Goal: Task Accomplishment & Management: Use online tool/utility

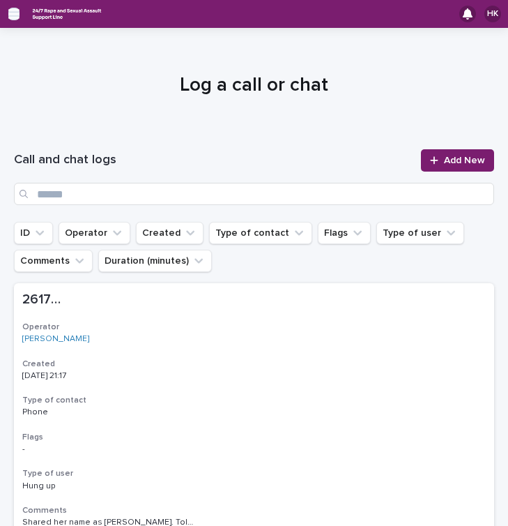
click at [15, 18] on icon "button" at bounding box center [13, 14] width 11 height 10
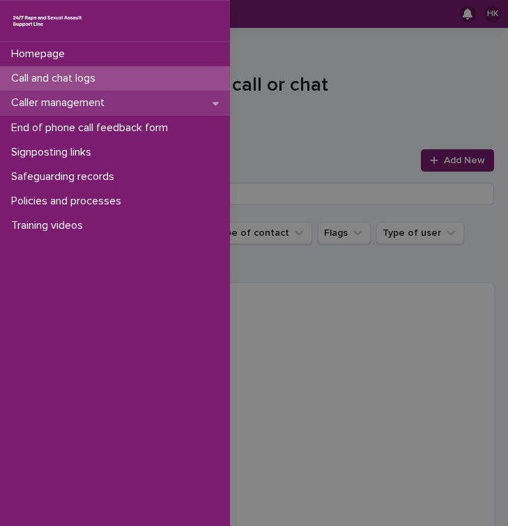
click at [217, 101] on icon at bounding box center [216, 103] width 6 height 10
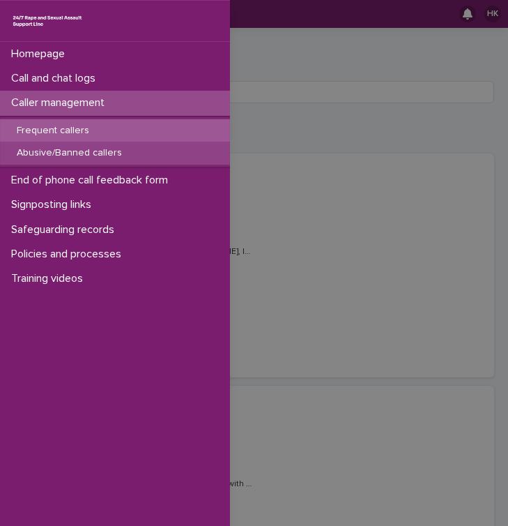
click at [138, 148] on div "Abusive/Banned callers" at bounding box center [115, 153] width 230 height 23
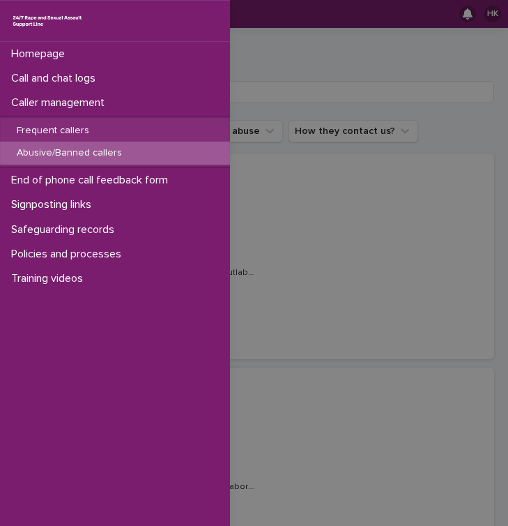
click at [333, 172] on div "Homepage Call and chat logs Caller management Frequent callers Abusive/Banned c…" at bounding box center [254, 263] width 508 height 526
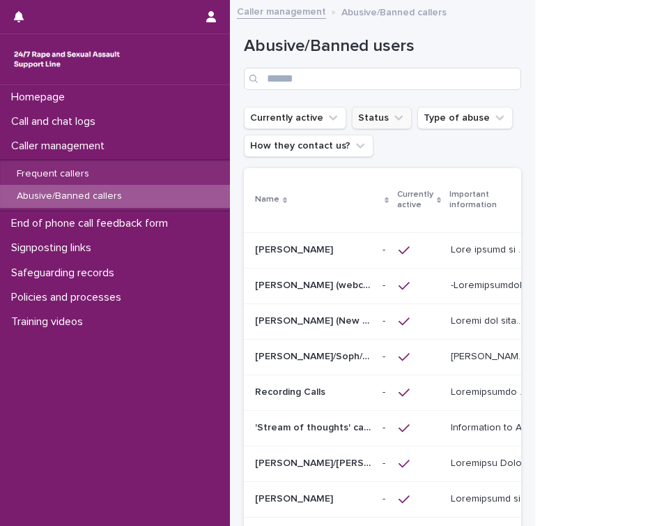
click at [392, 122] on icon "Status" at bounding box center [399, 118] width 14 height 14
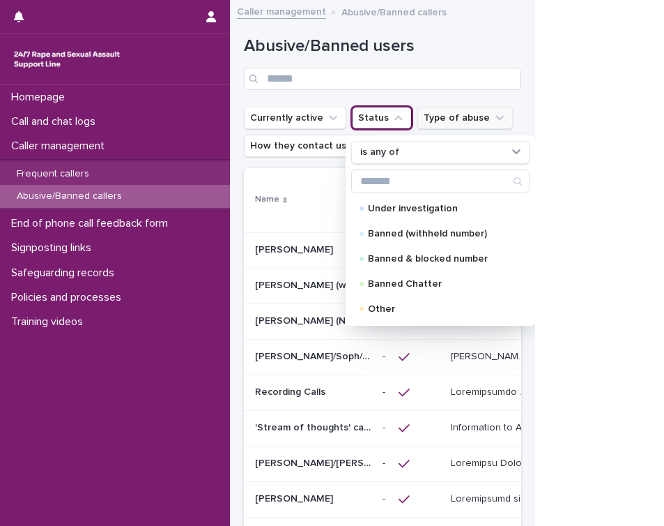
click at [434, 118] on button "Type of abuse" at bounding box center [466, 118] width 96 height 22
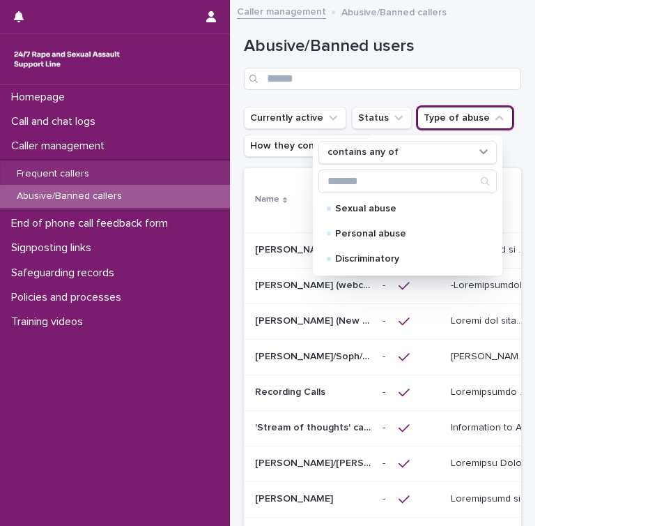
click at [434, 118] on button "Type of abuse" at bounding box center [466, 118] width 96 height 22
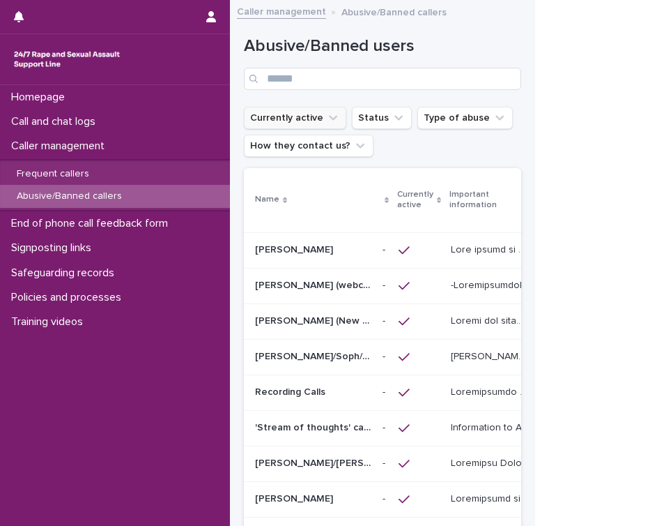
click at [276, 123] on button "Currently active" at bounding box center [295, 118] width 102 height 22
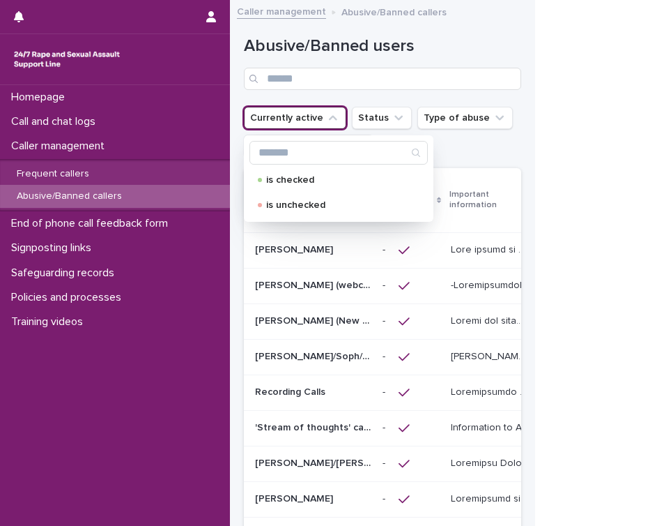
click at [504, 155] on ul "Currently active is checked is unchecked Status Type of abuse How they contact …" at bounding box center [382, 132] width 283 height 56
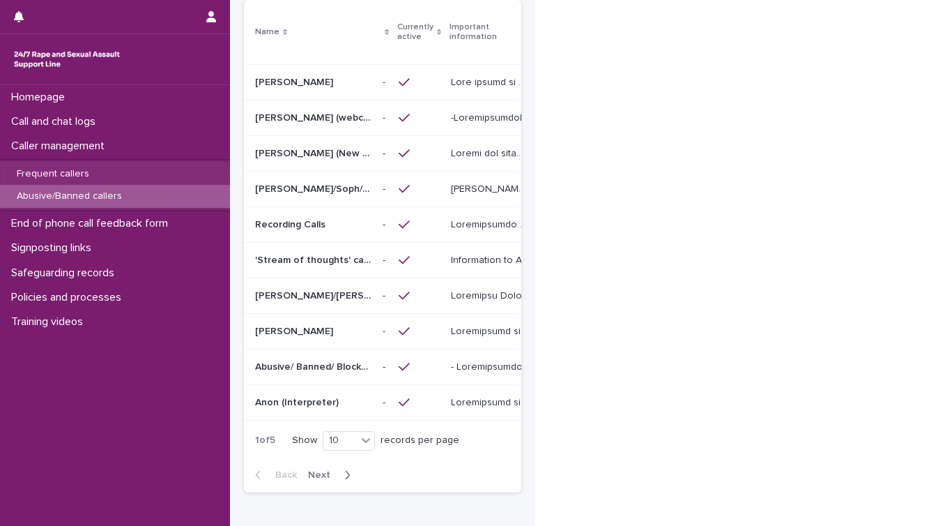
scroll to position [236, 0]
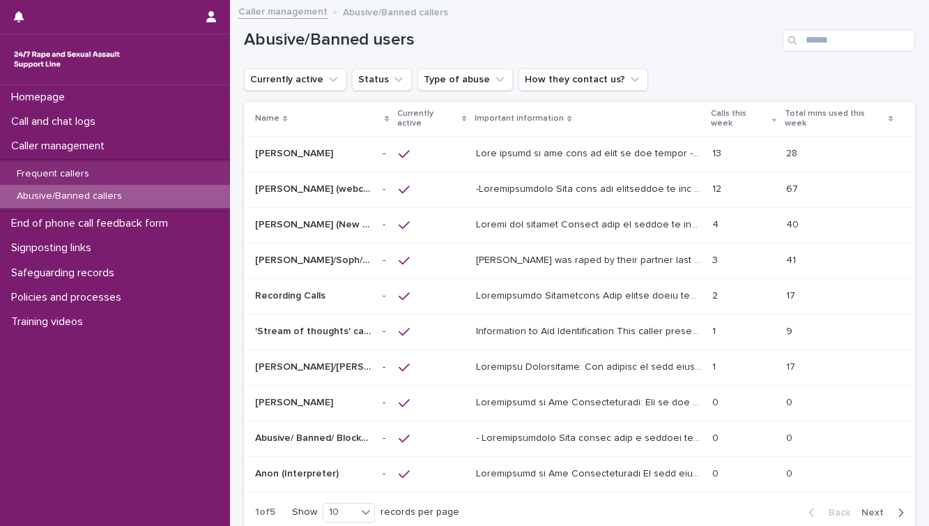
click at [326, 148] on p at bounding box center [313, 154] width 116 height 12
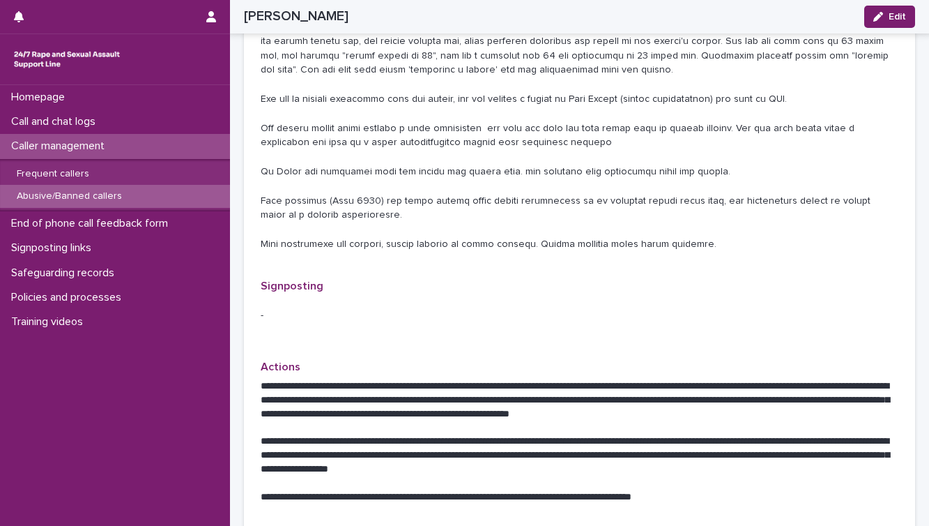
scroll to position [370, 0]
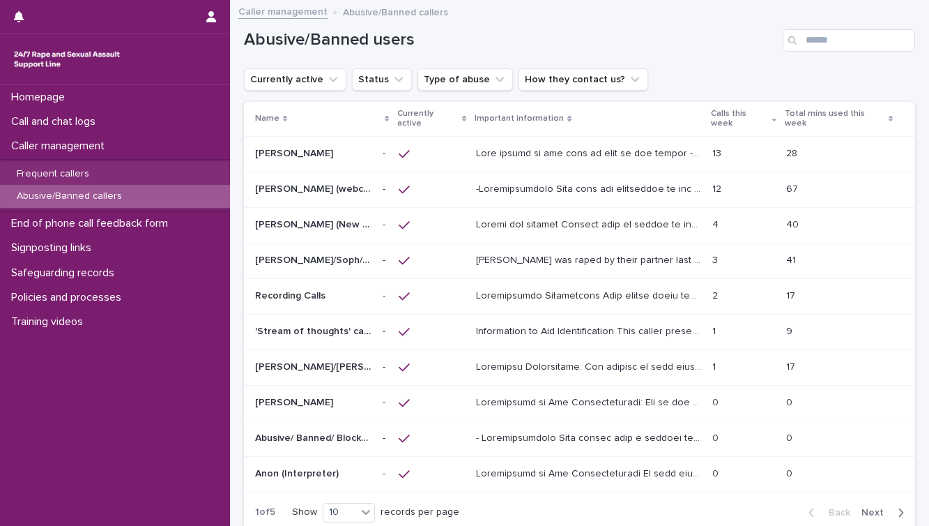
click at [353, 183] on p at bounding box center [313, 189] width 116 height 12
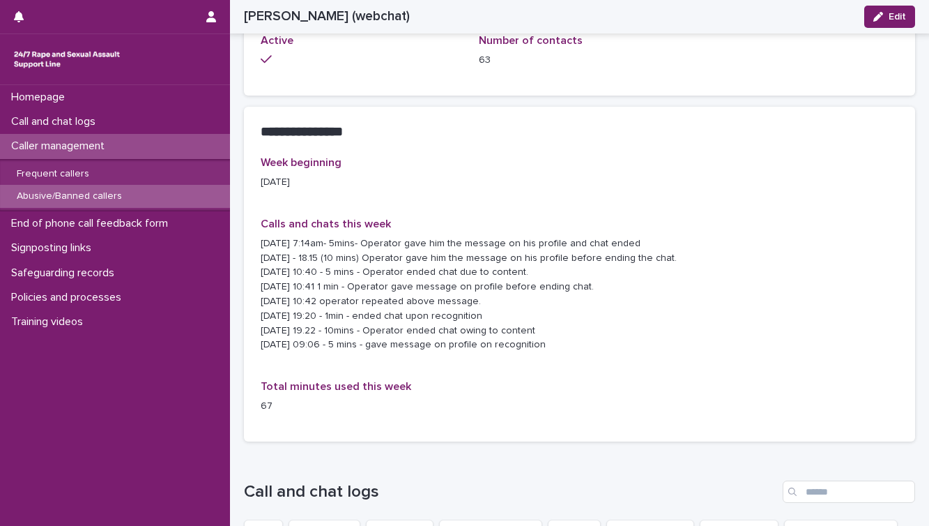
scroll to position [1113, 0]
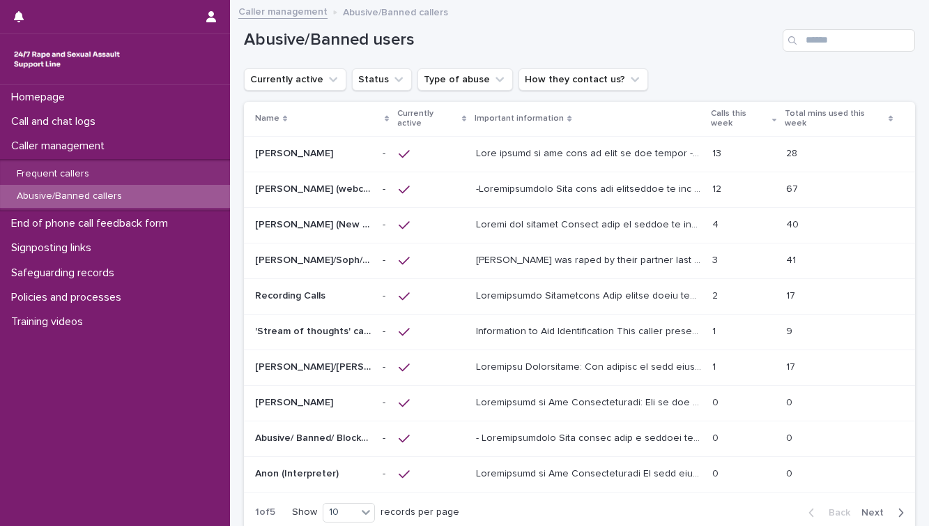
click at [429, 219] on div at bounding box center [428, 225] width 58 height 13
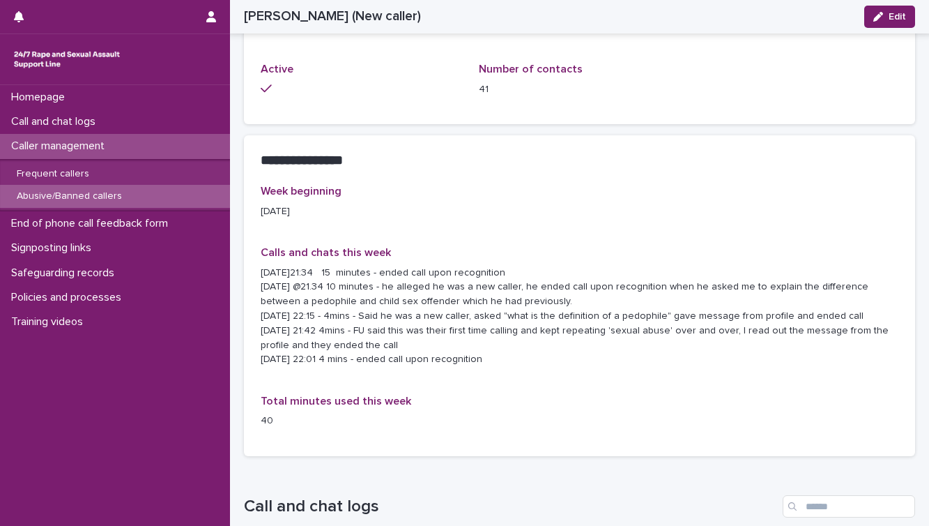
scroll to position [979, 0]
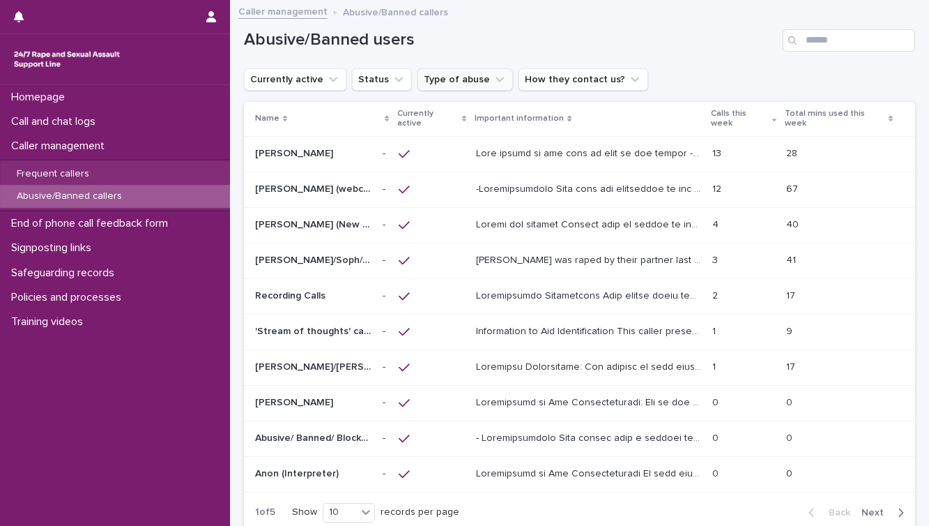
click at [461, 80] on button "Type of abuse" at bounding box center [466, 79] width 96 height 22
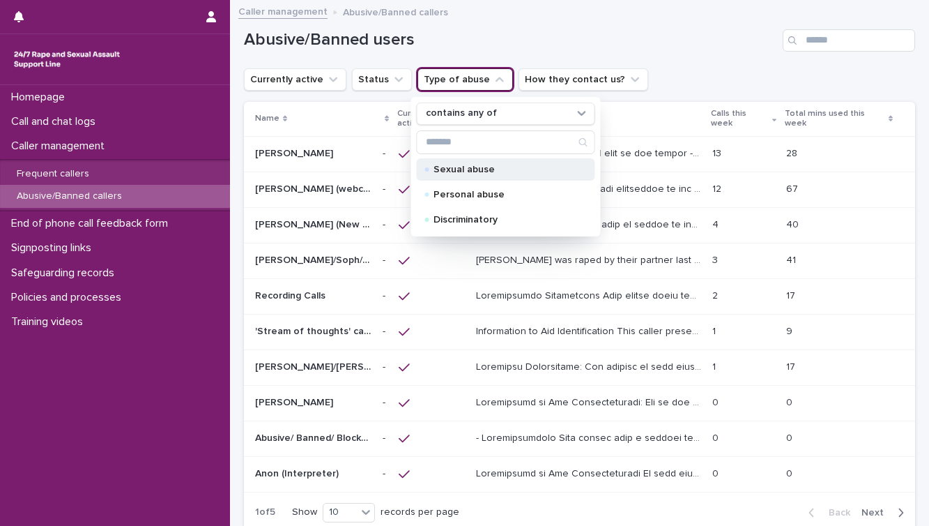
click at [466, 169] on p "Sexual abuse" at bounding box center [503, 170] width 139 height 10
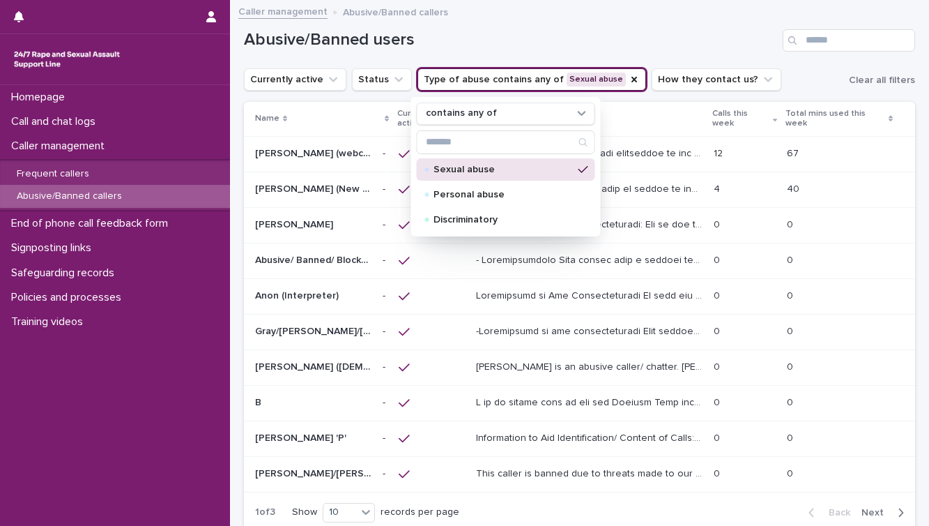
click at [240, 107] on div "Loading... Saving… Loading... Saving… Abusive/Banned users Currently active Sta…" at bounding box center [579, 288] width 685 height 575
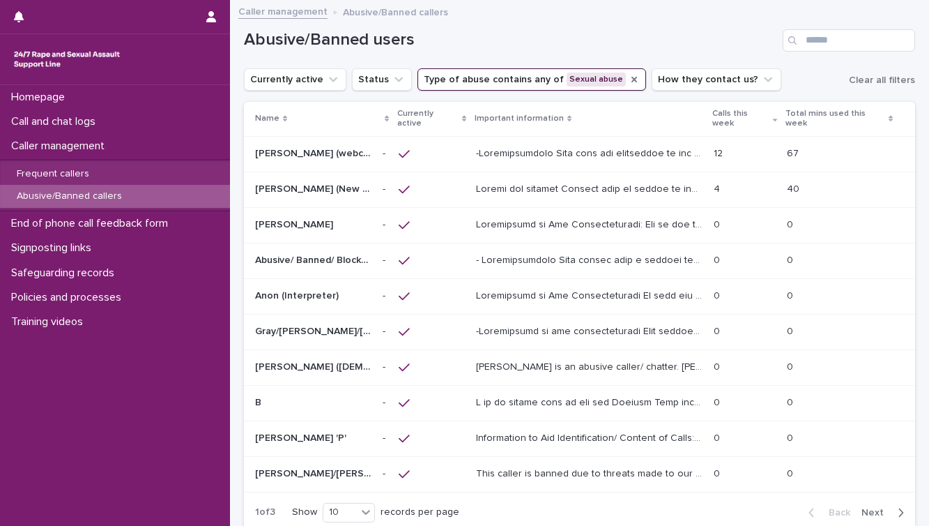
click at [629, 76] on icon "Type of abuse" at bounding box center [634, 79] width 11 height 11
click at [493, 80] on icon "Type of abuse" at bounding box center [500, 80] width 14 height 14
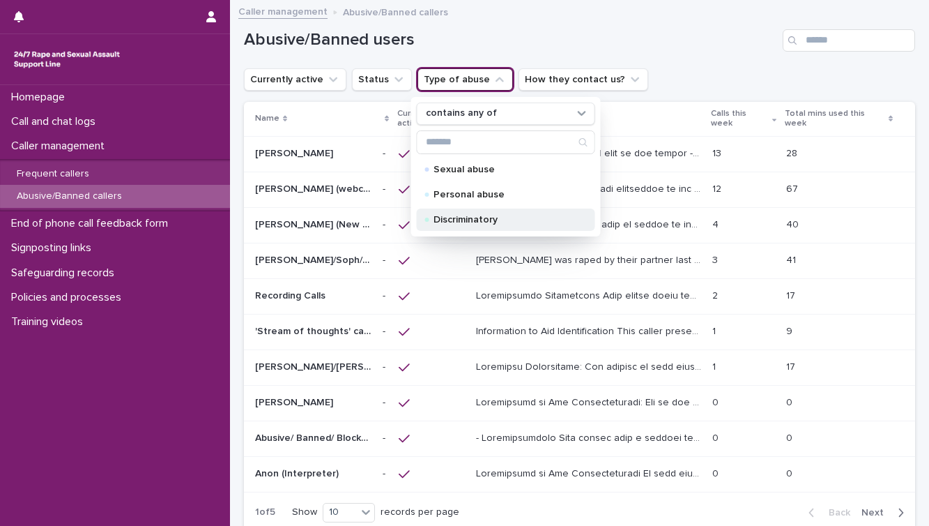
click at [482, 213] on div "Discriminatory" at bounding box center [506, 219] width 178 height 22
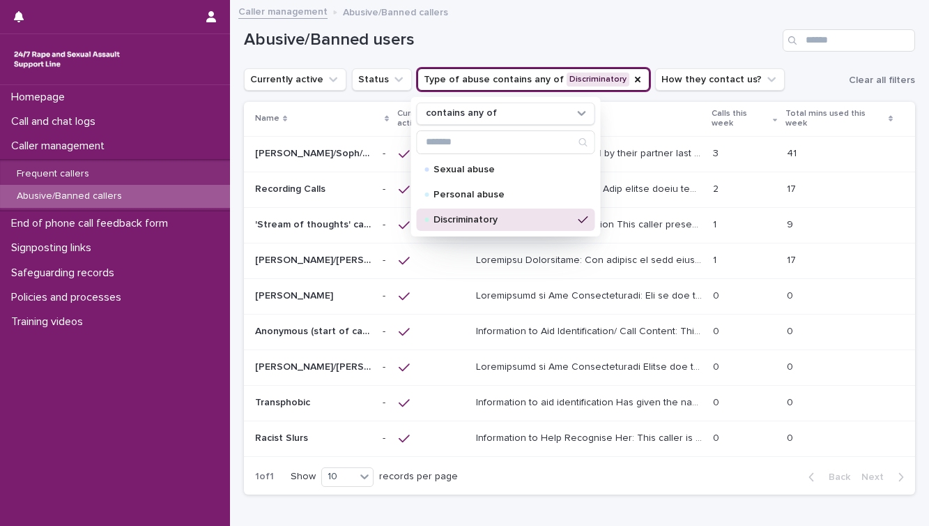
click at [238, 120] on div "Loading... Saving… Loading... Saving… Abusive/Banned users Currently active Sta…" at bounding box center [579, 270] width 685 height 539
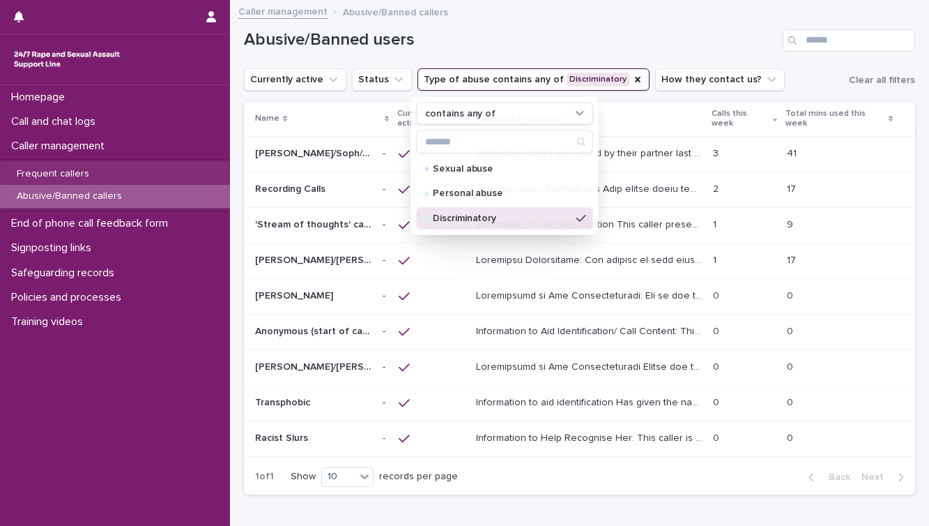
click at [245, 117] on th "Name" at bounding box center [310, 119] width 133 height 34
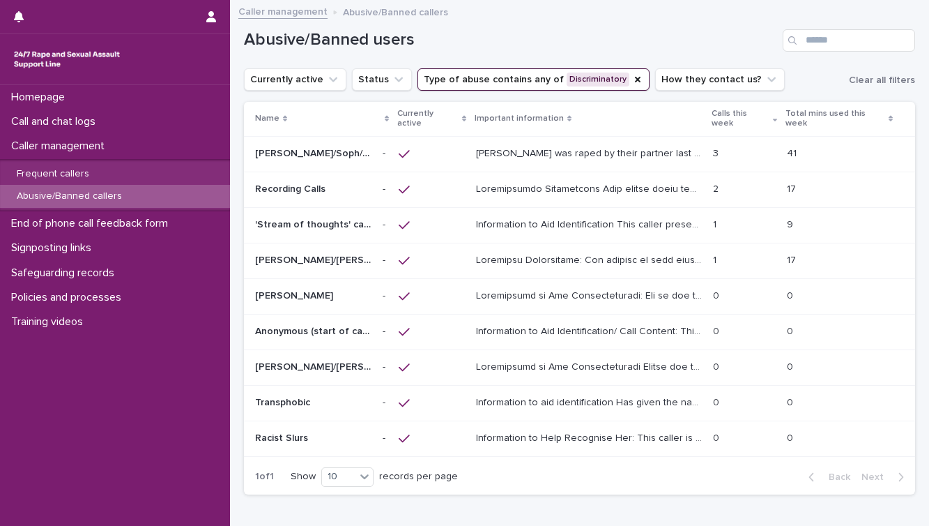
click at [293, 249] on div "Paulette/Sarah/Maria Paulette/Sarah/Maria" at bounding box center [313, 260] width 116 height 23
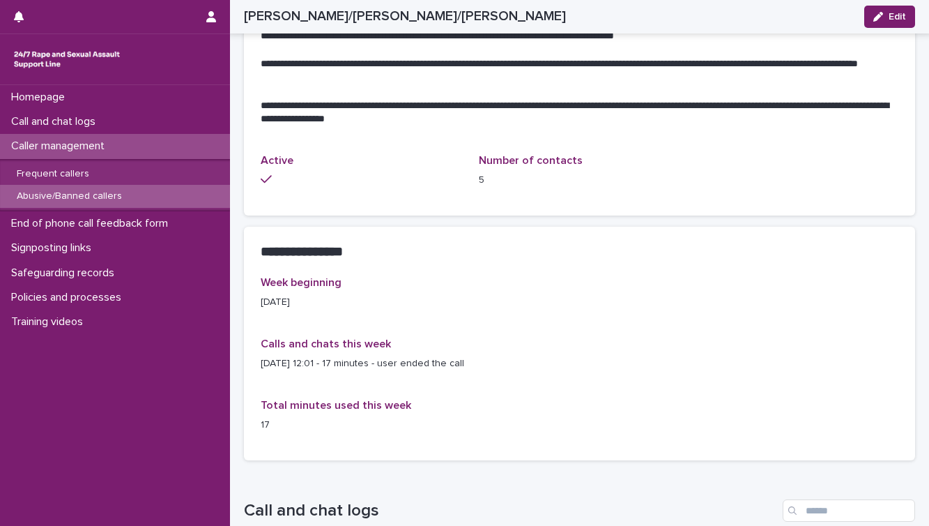
scroll to position [1297, 0]
